Goal: Task Accomplishment & Management: Complete application form

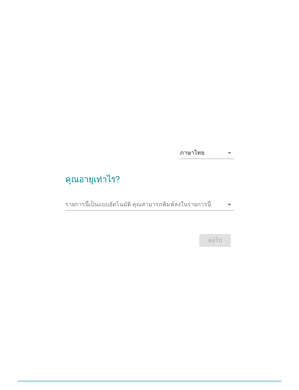
click at [220, 159] on div "ภาษาไทย" at bounding box center [202, 152] width 44 height 11
click at [223, 210] on input "รายการนี้เป็นแบบอัตโนมัติ คุณสามารถพิมพ์ลงในรายการนี้" at bounding box center [144, 204] width 159 height 11
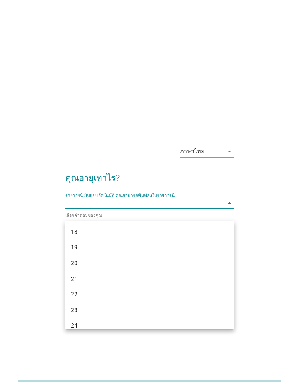
click at [48, 232] on div "ภาษาไทย arrow_drop_down คุณอายุเท่าไร? รายการนี้เป็นแบบอัตโนมัติ [PERSON_NAME]พ…" at bounding box center [149, 195] width 270 height 122
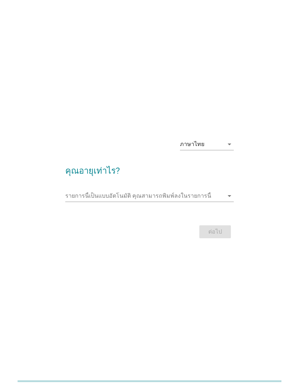
scroll to position [15, 0]
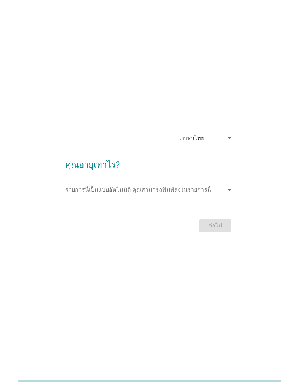
click at [230, 195] on div "รายการนี้เป็นแบบอัตโนมัติ [PERSON_NAME]พิมพ์ลงในรายการนี้ arrow_drop_down" at bounding box center [149, 189] width 169 height 11
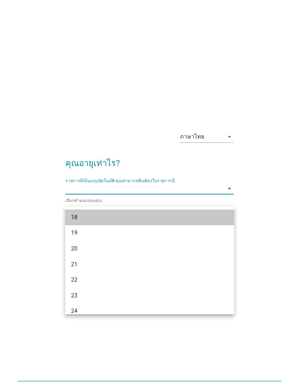
click at [73, 219] on div "18" at bounding box center [143, 217] width 144 height 9
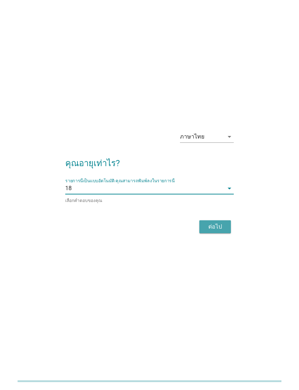
click at [218, 231] on div "ต่อไป" at bounding box center [215, 226] width 20 height 9
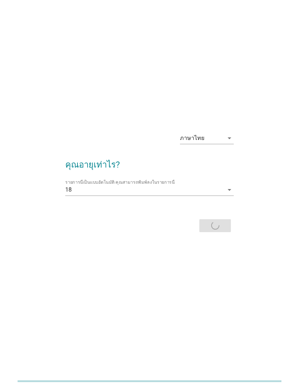
scroll to position [0, 0]
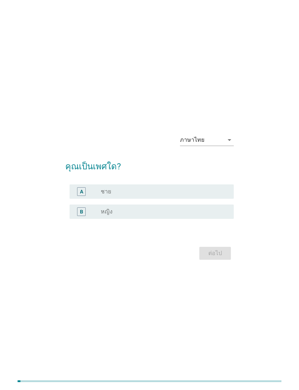
click at [79, 216] on div "B" at bounding box center [81, 211] width 9 height 9
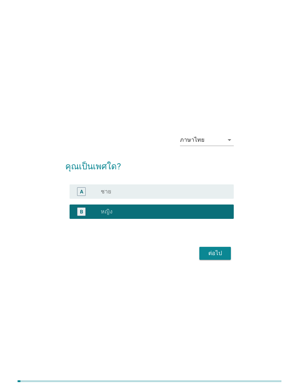
click at [223, 258] on div "ต่อไป" at bounding box center [215, 253] width 20 height 9
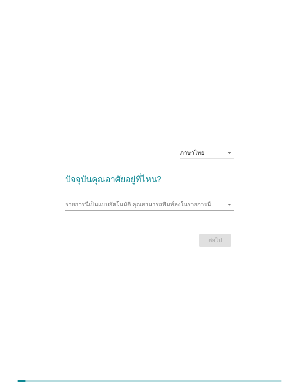
click at [76, 210] on input "รายการนี้เป็นแบบอัตโนมัติ คุณสามารถพิมพ์ลงในรายการนี้" at bounding box center [144, 204] width 159 height 11
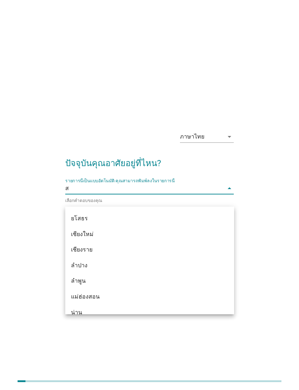
scroll to position [226, 0]
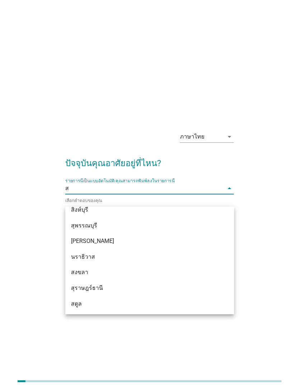
type input "สุ"
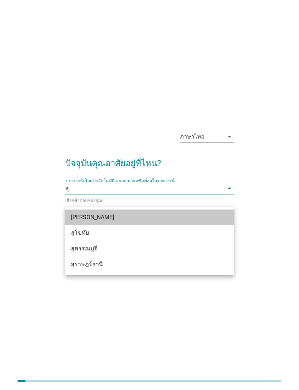
click at [77, 217] on div "[PERSON_NAME]" at bounding box center [143, 217] width 144 height 9
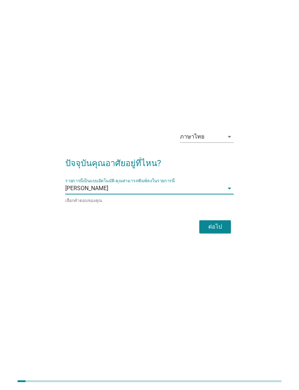
click at [225, 231] on div "ต่อไป" at bounding box center [215, 226] width 20 height 9
